Goal: Task Accomplishment & Management: Manage account settings

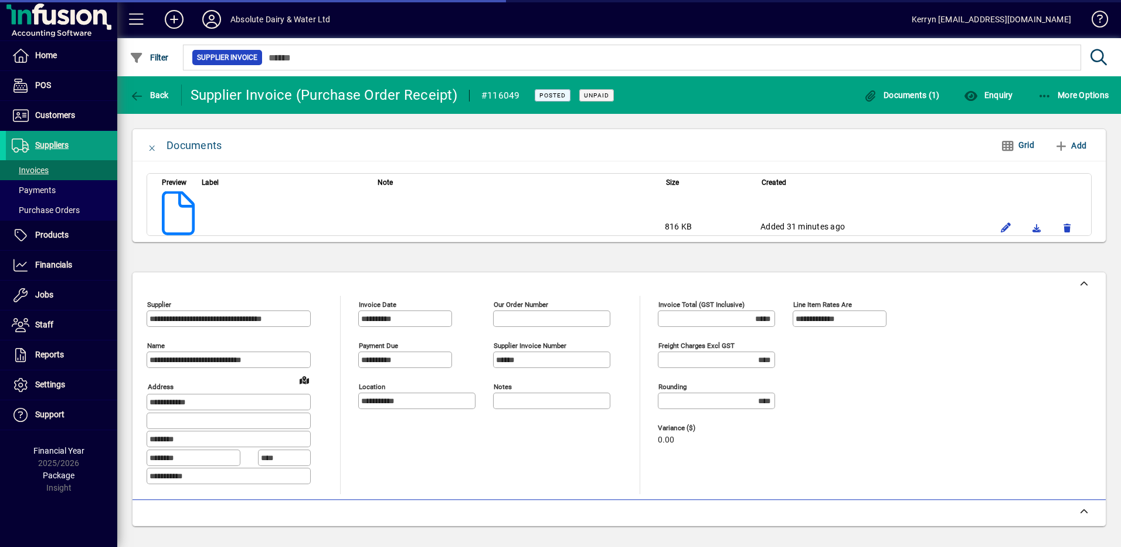
scroll to position [207, 0]
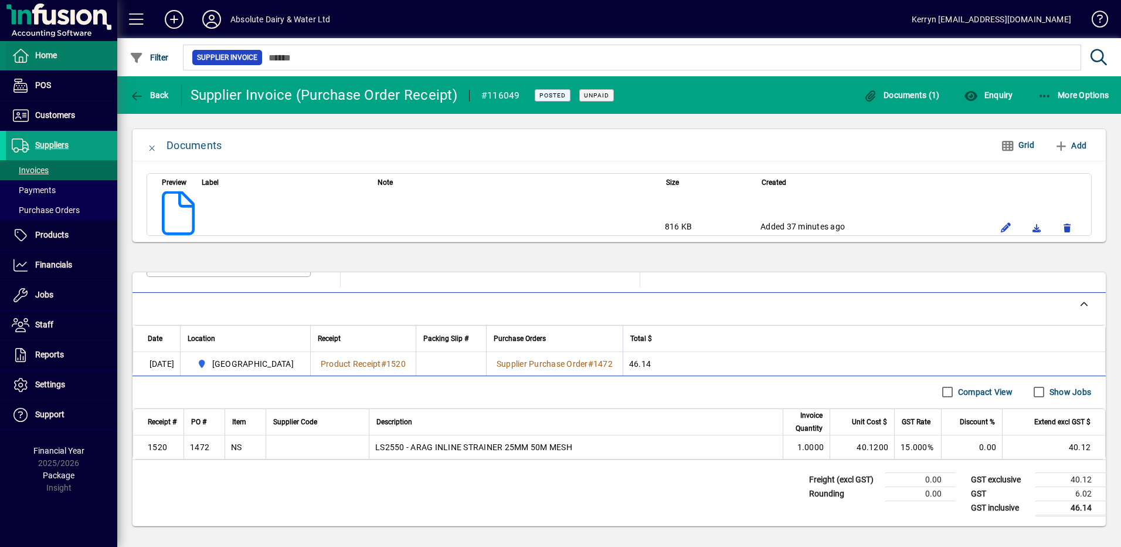
click at [35, 55] on span "Home" at bounding box center [46, 54] width 22 height 9
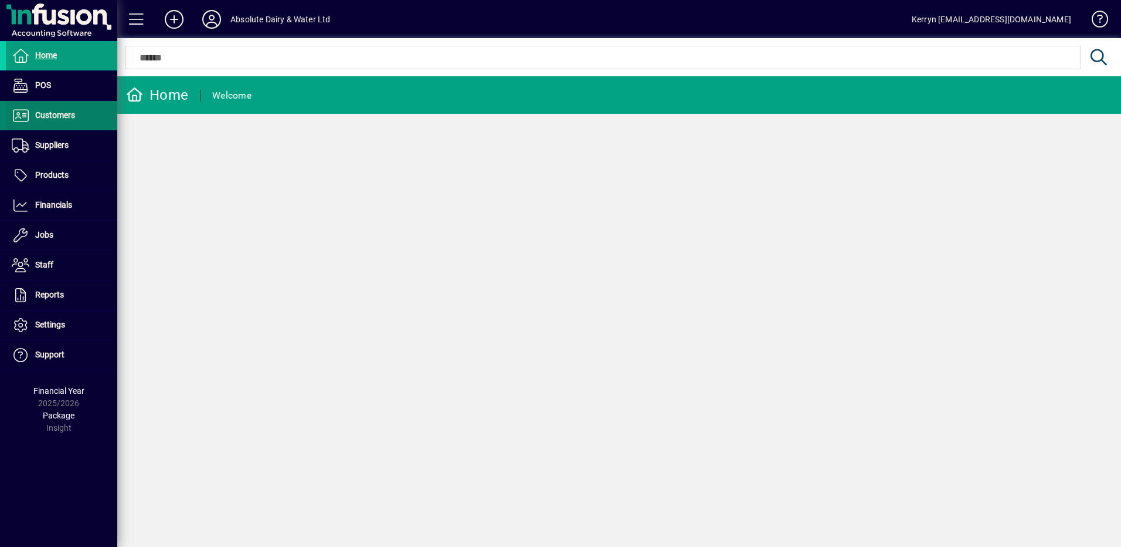
click at [61, 110] on span "Customers" at bounding box center [40, 115] width 69 height 14
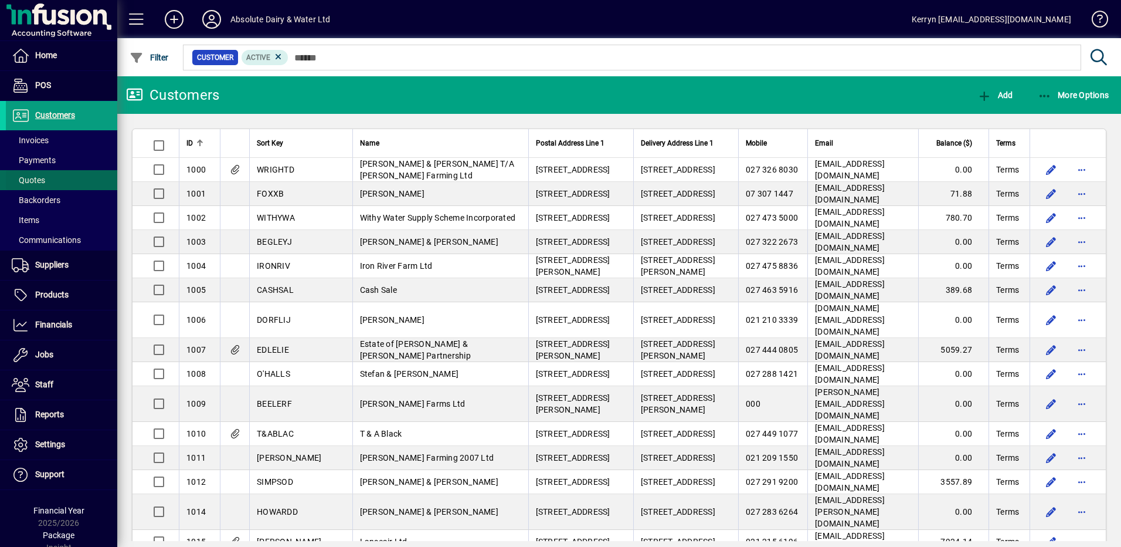
click at [40, 182] on span "Quotes" at bounding box center [28, 179] width 33 height 9
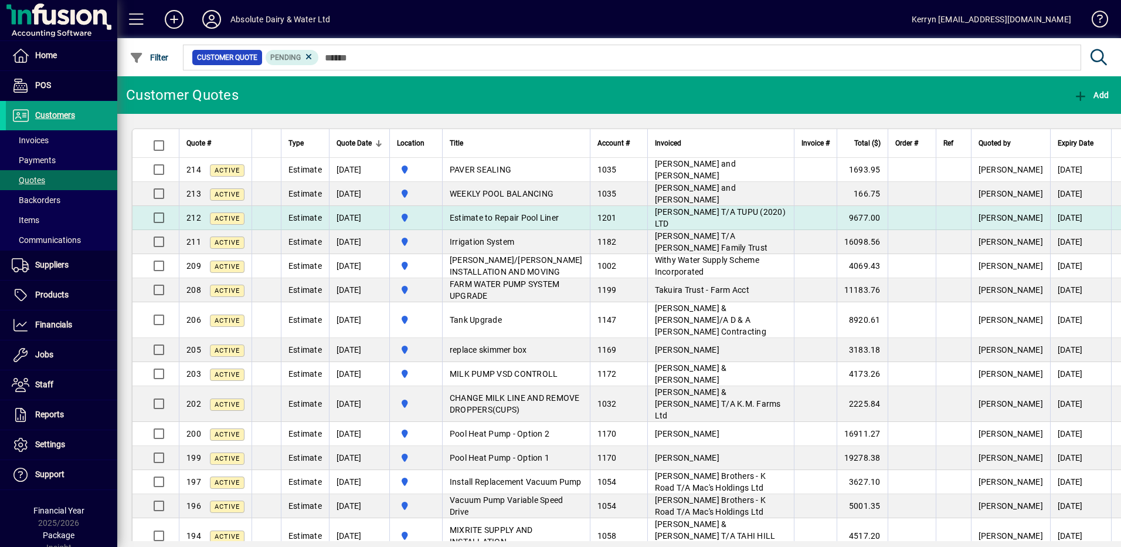
click at [721, 209] on span "[PERSON_NAME] T/A TUPU (2020) LTD" at bounding box center [720, 217] width 131 height 21
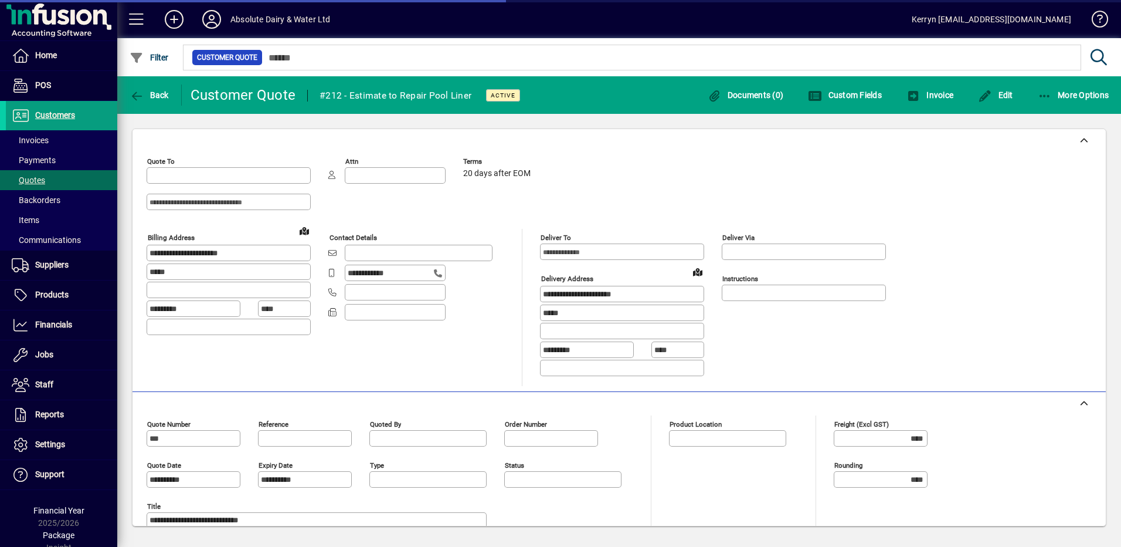
type input "**********"
type input "******"
type input "**********"
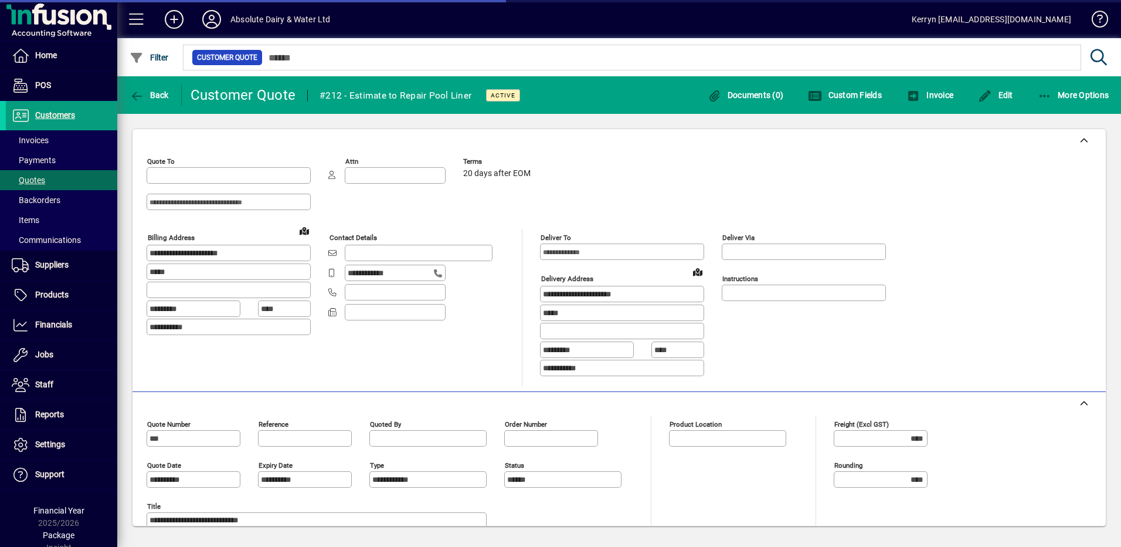
type input "**********"
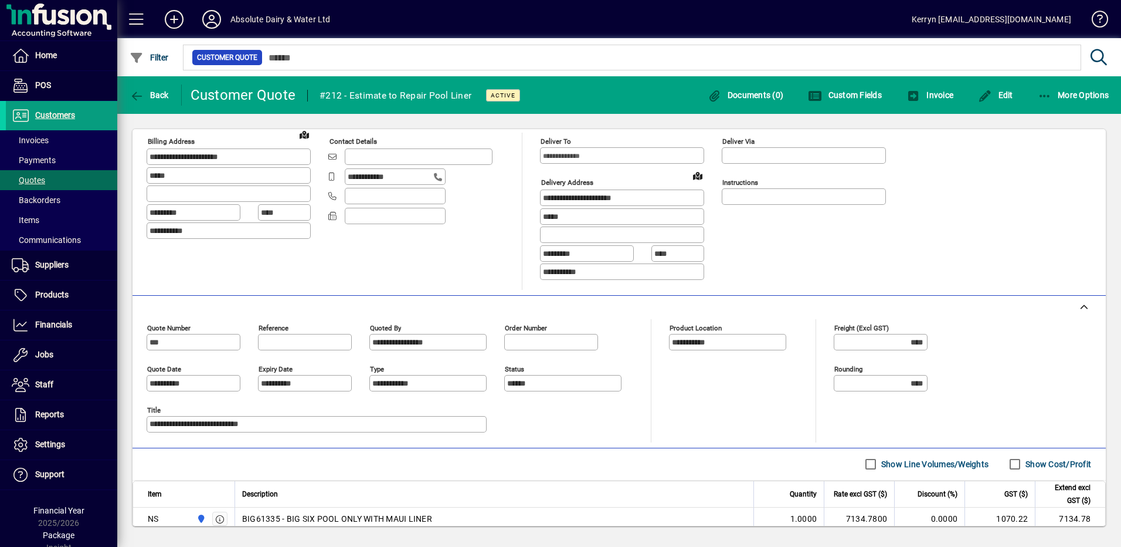
scroll to position [176, 0]
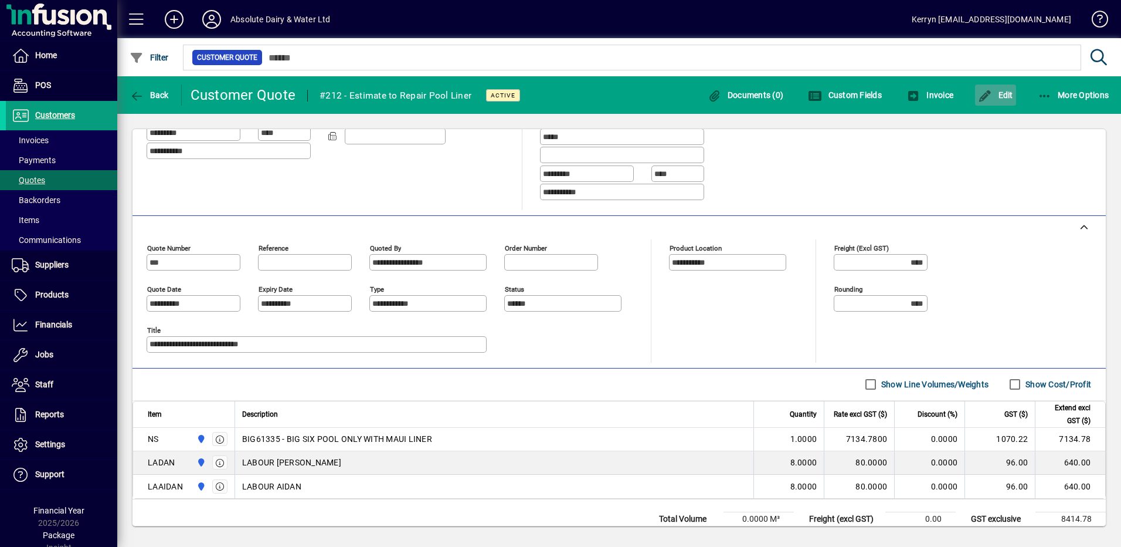
click at [990, 92] on icon "button" at bounding box center [985, 96] width 15 height 12
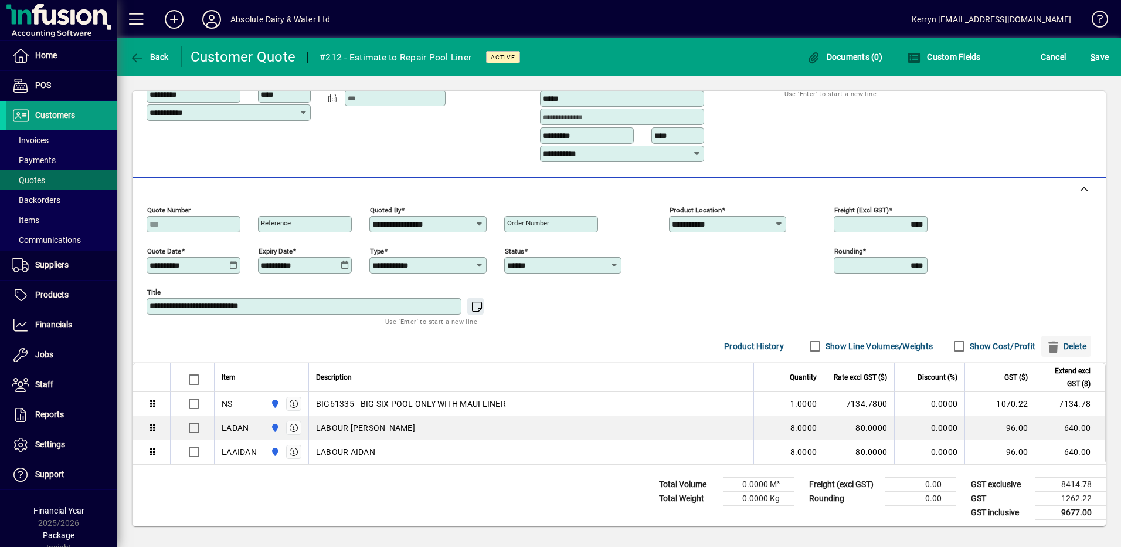
click at [1067, 350] on span "Delete" at bounding box center [1066, 346] width 40 height 19
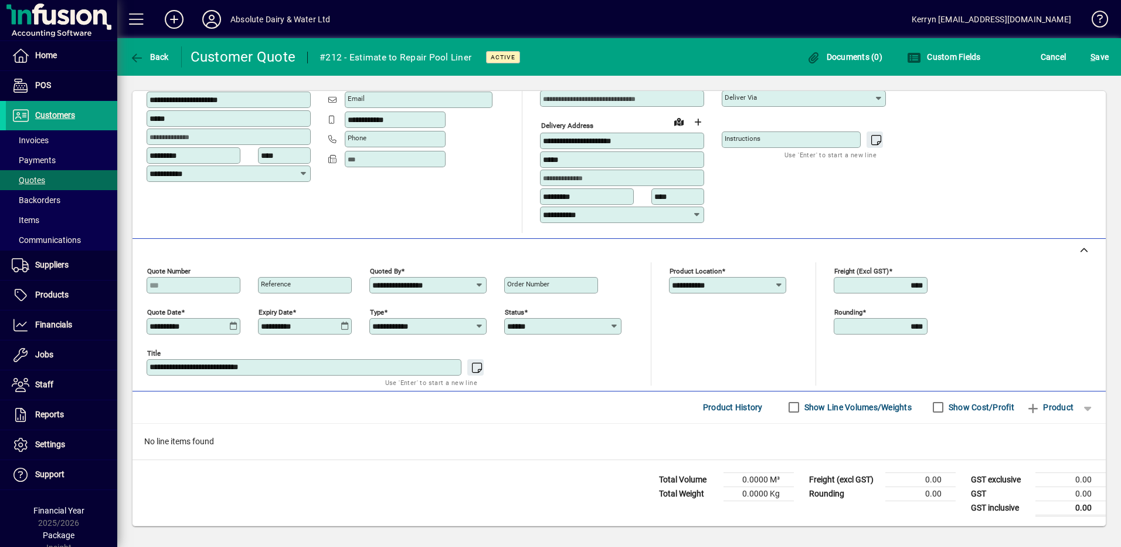
scroll to position [115, 0]
click at [1082, 402] on span "button" at bounding box center [1088, 407] width 28 height 28
click at [1037, 318] on span "Note" at bounding box center [1028, 319] width 29 height 14
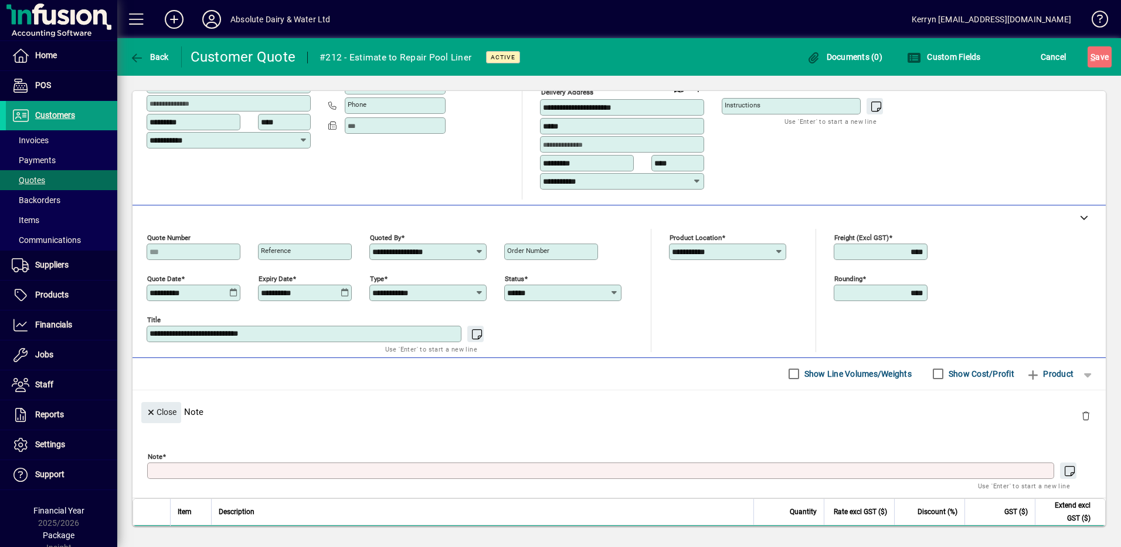
scroll to position [0, 0]
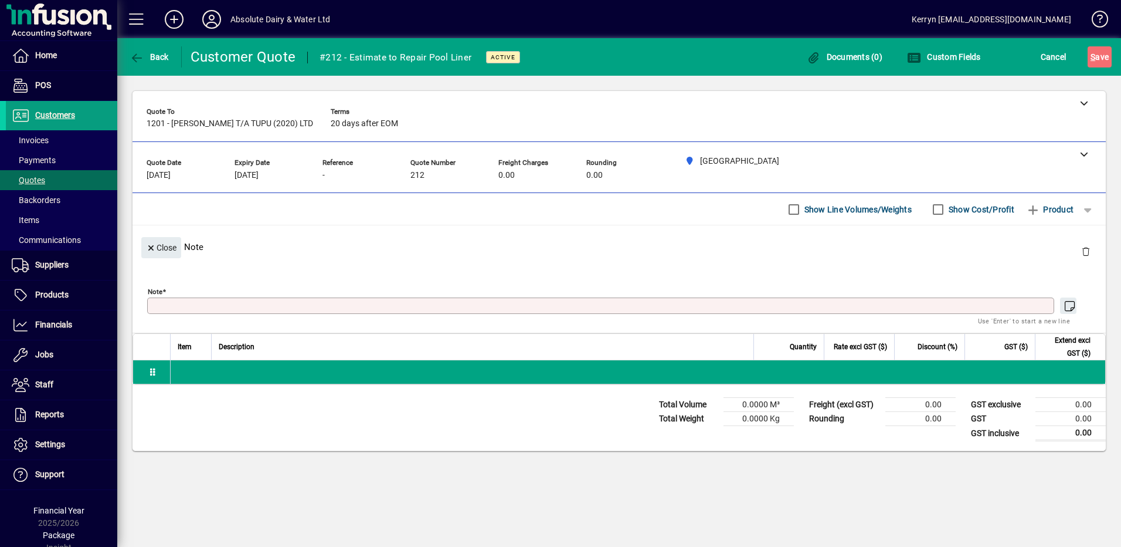
click at [187, 309] on textarea "Note" at bounding box center [602, 305] width 904 height 9
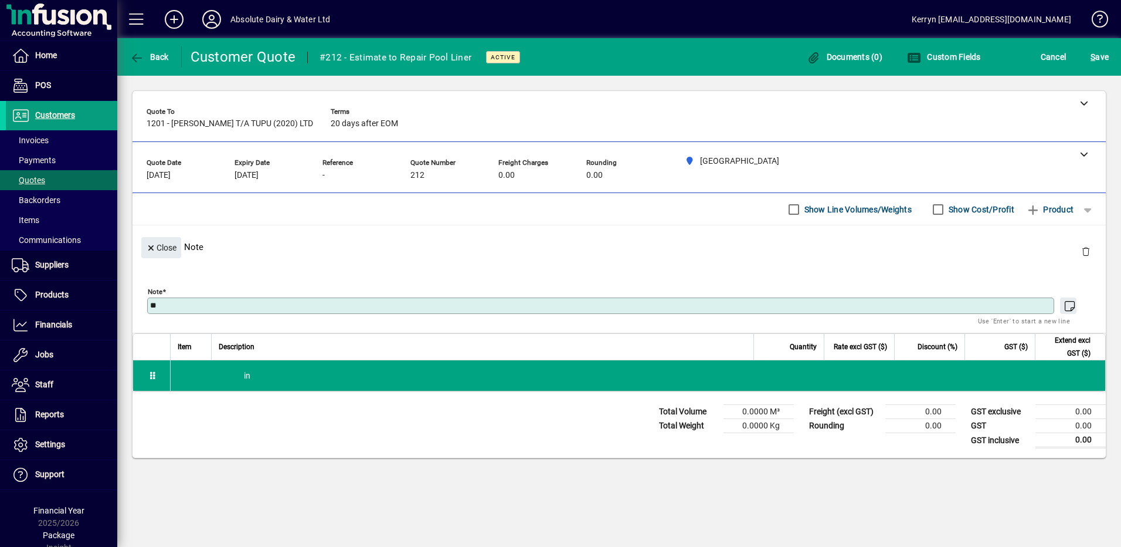
type textarea "*"
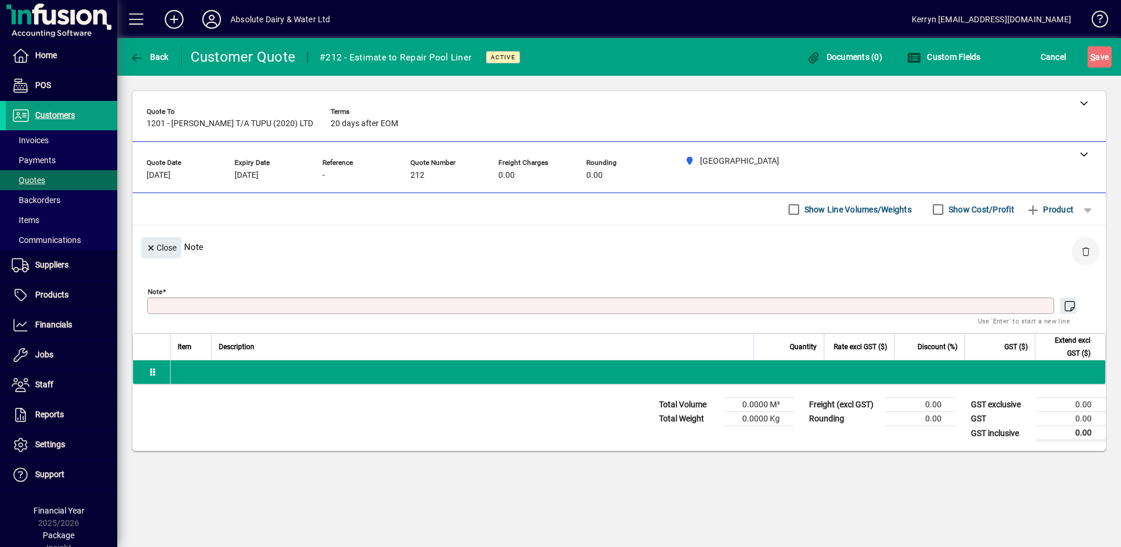
click at [1073, 257] on span "button" at bounding box center [1086, 251] width 28 height 28
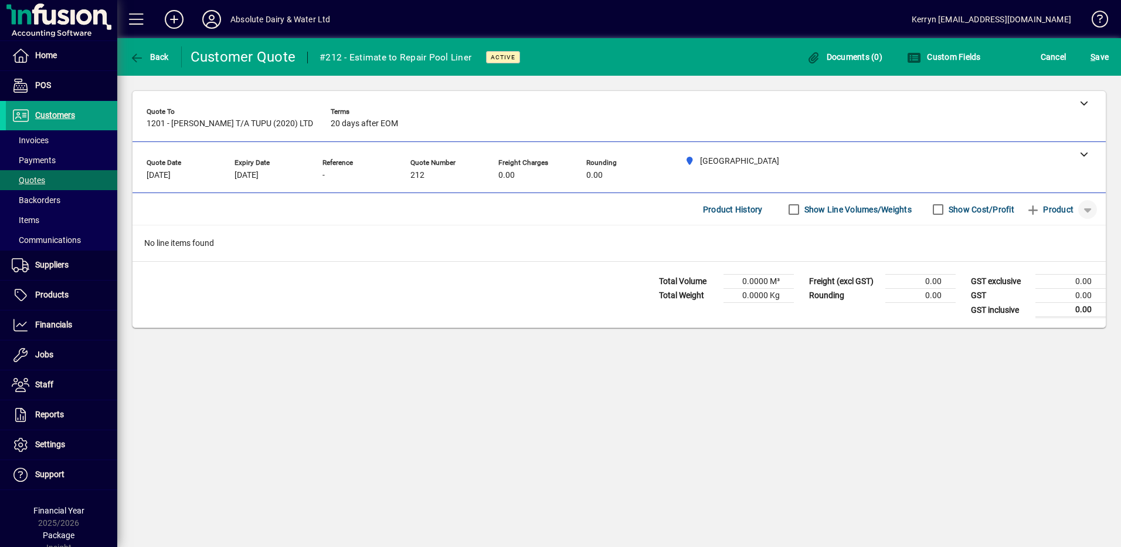
click at [1094, 205] on span "button" at bounding box center [1088, 209] width 28 height 28
click at [1063, 210] on div at bounding box center [560, 273] width 1121 height 547
click at [1063, 209] on span "Product" at bounding box center [1050, 209] width 48 height 19
